Goal: Task Accomplishment & Management: Manage account settings

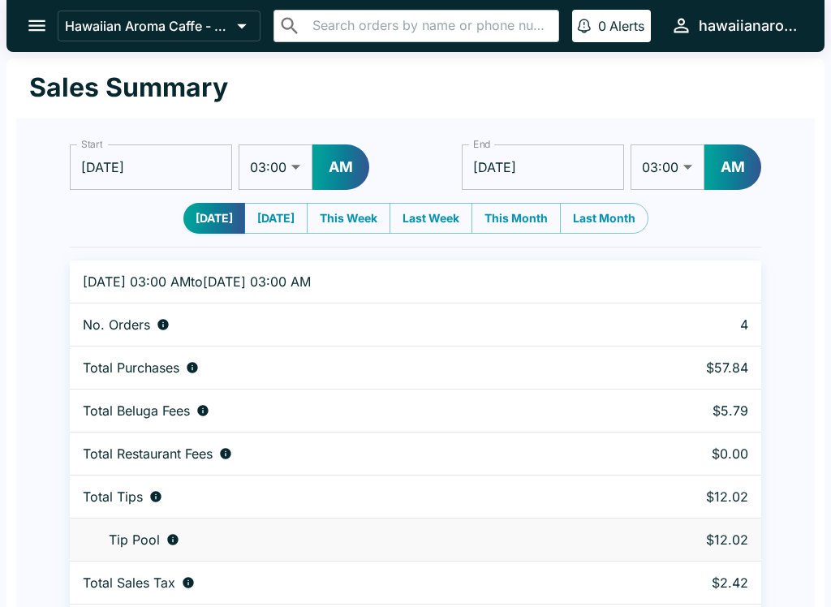
select select "03:00"
click at [5, 43] on div at bounding box center [8, 303] width 16 height 607
click at [45, 33] on icon "open drawer" at bounding box center [37, 26] width 22 height 22
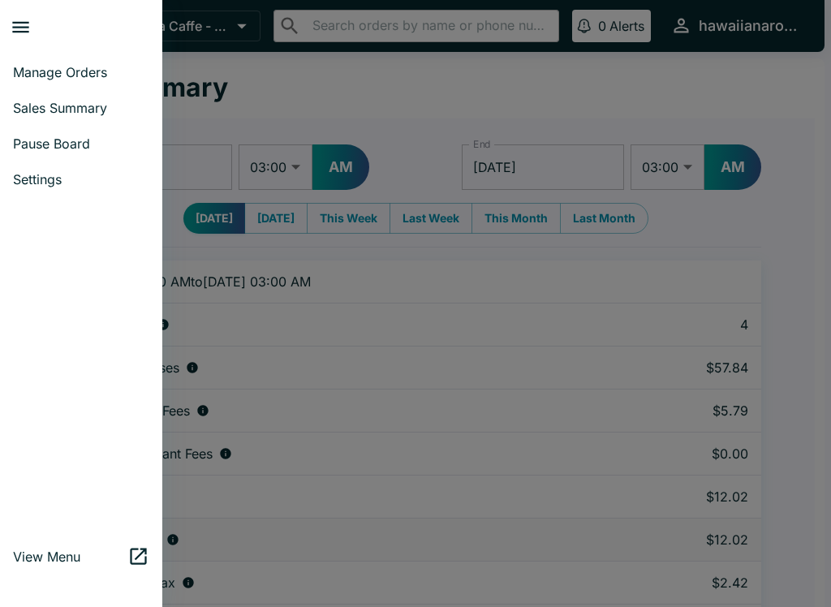
click at [62, 107] on span "Sales Summary" at bounding box center [81, 108] width 136 height 16
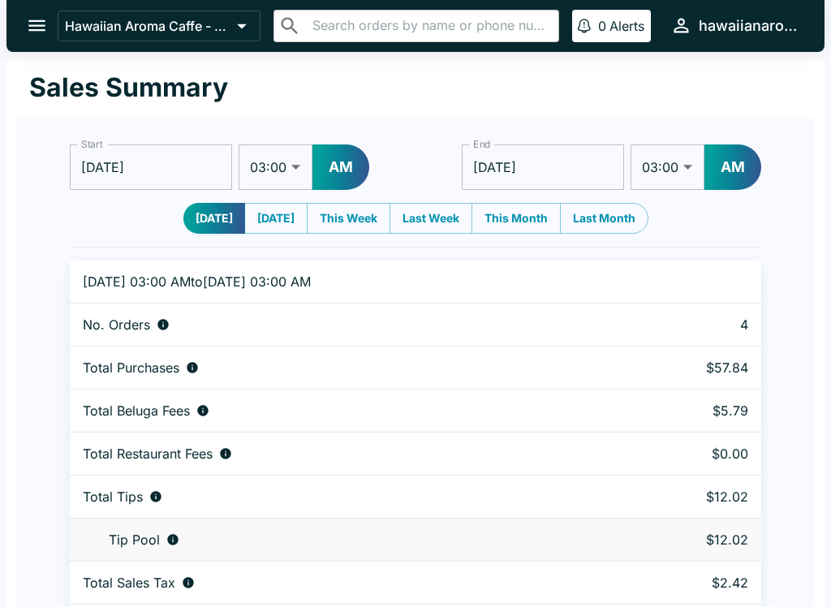
click at [41, 31] on icon "open drawer" at bounding box center [36, 25] width 17 height 11
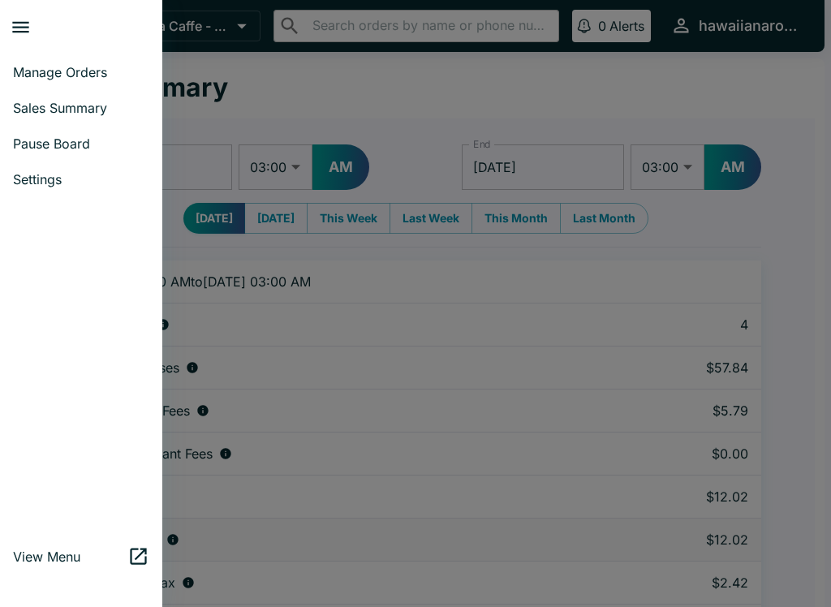
click at [106, 82] on link "Manage Orders" at bounding box center [81, 72] width 162 height 36
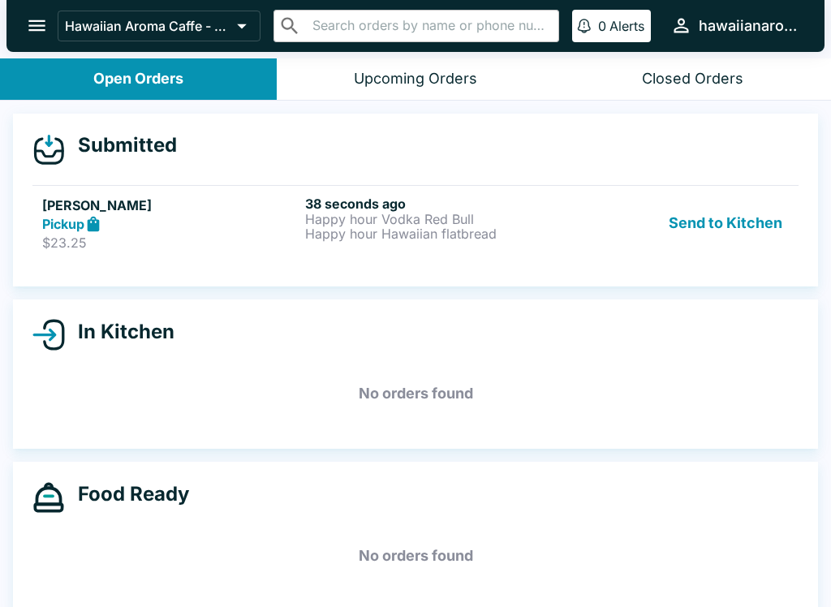
click at [763, 226] on button "Send to Kitchen" at bounding box center [725, 223] width 127 height 56
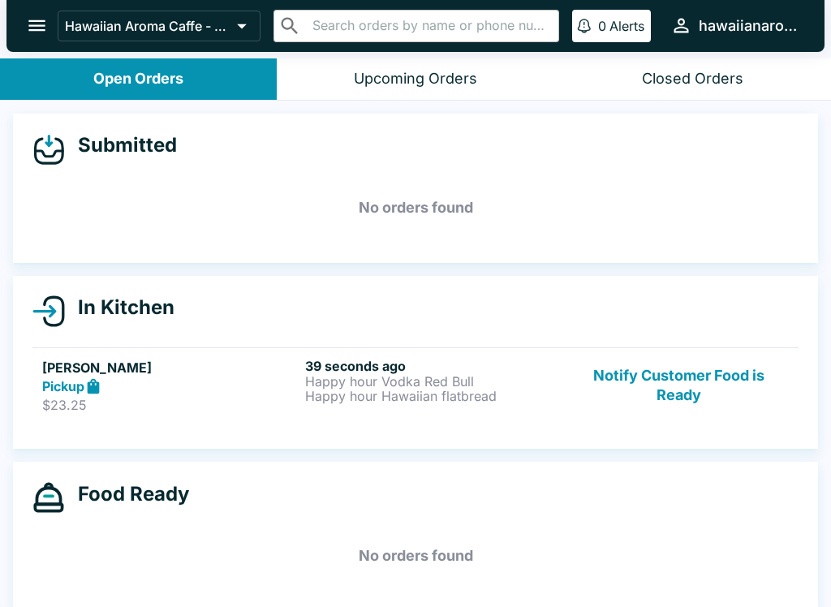
click at [450, 393] on p "Happy hour Hawaiian flatbread" at bounding box center [433, 396] width 256 height 15
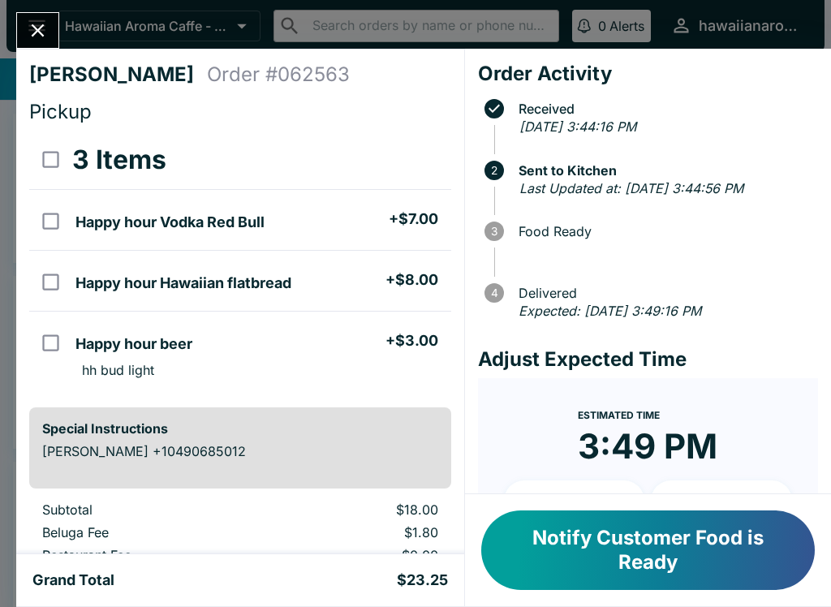
click at [626, 549] on button "Notify Customer Food is Ready" at bounding box center [647, 549] width 333 height 79
